Goal: Feedback & Contribution: Submit feedback/report problem

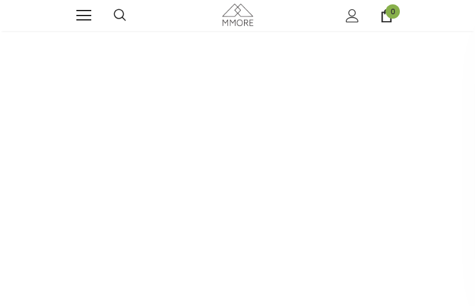
type input "IPDumTaYMKebOz"
type input "lXIiwJbRLa"
type input "[EMAIL_ADDRESS][DOMAIN_NAME]"
type input "PbkjbelddzJBHhVA"
type input "6655507083"
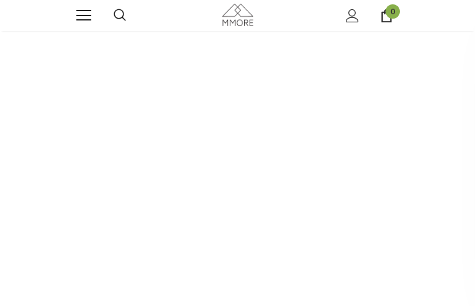
type input "[EMAIL_ADDRESS][DOMAIN_NAME]"
